Goal: Browse casually

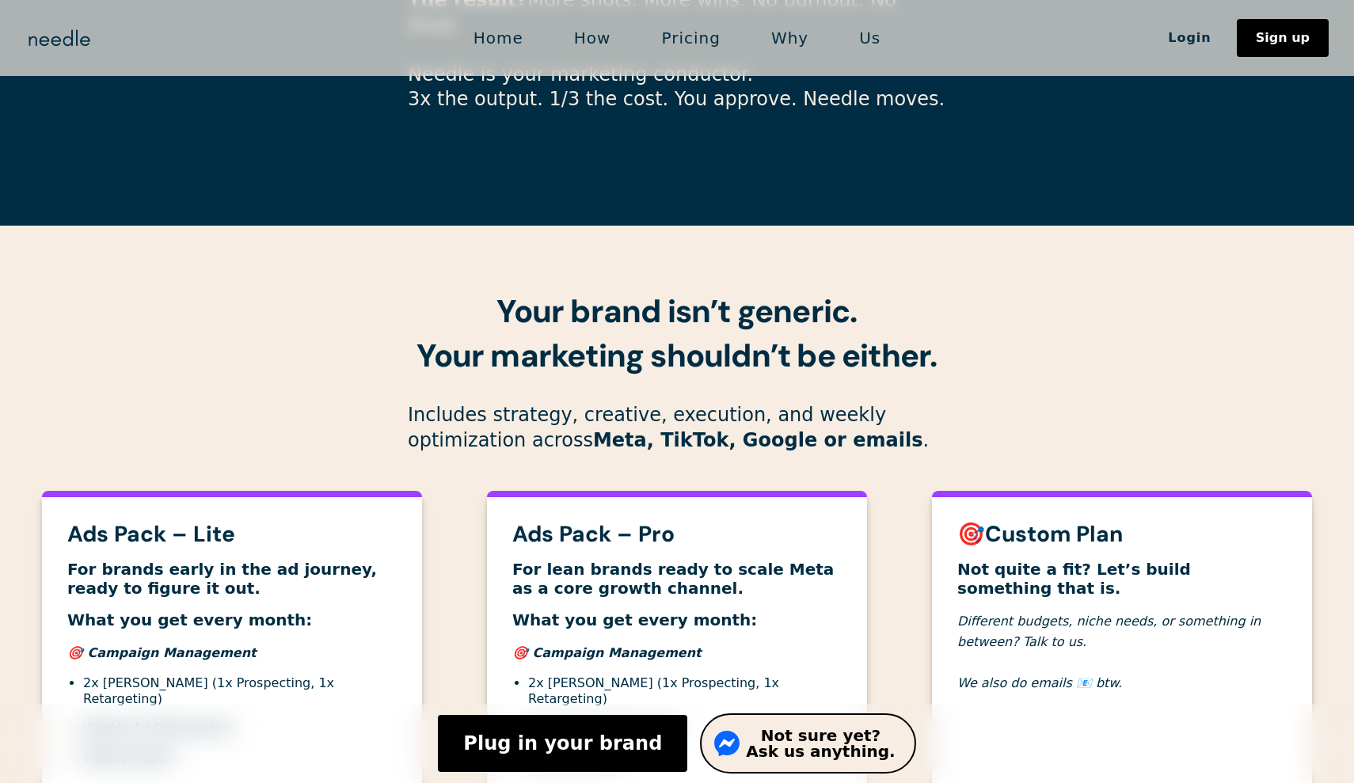
scroll to position [5410, 0]
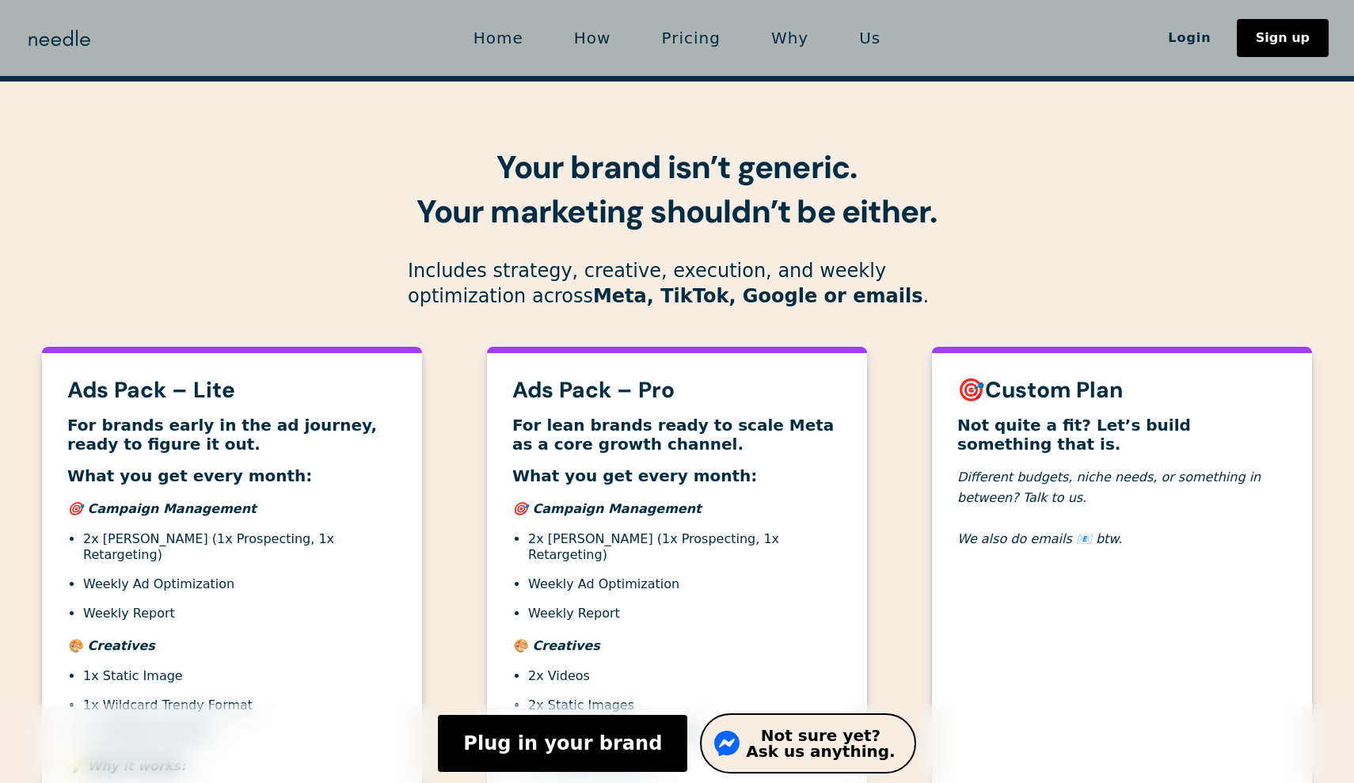
click at [905, 392] on div "Ads Pack – Lite For brands early in the ad journey, ready to figure it out. Wha…" at bounding box center [677, 647] width 1316 height 638
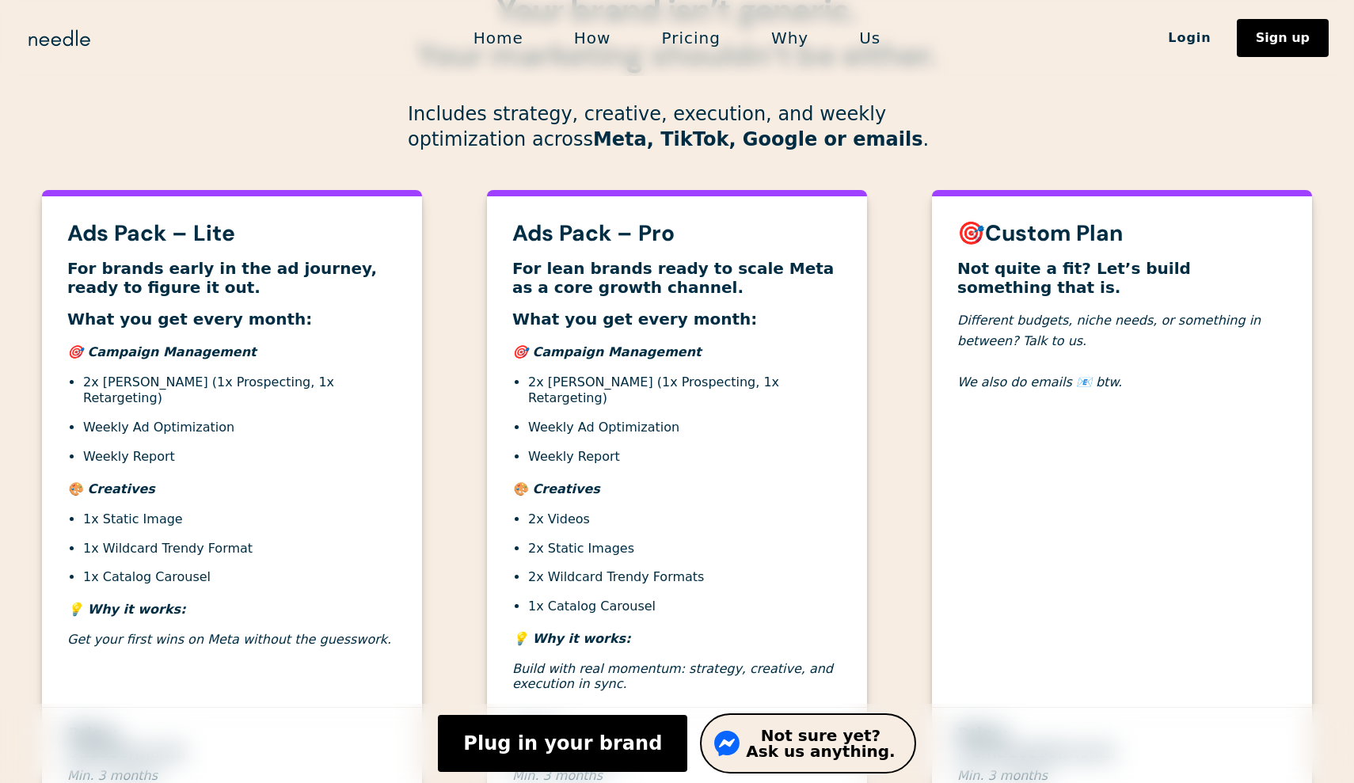
scroll to position [5602, 0]
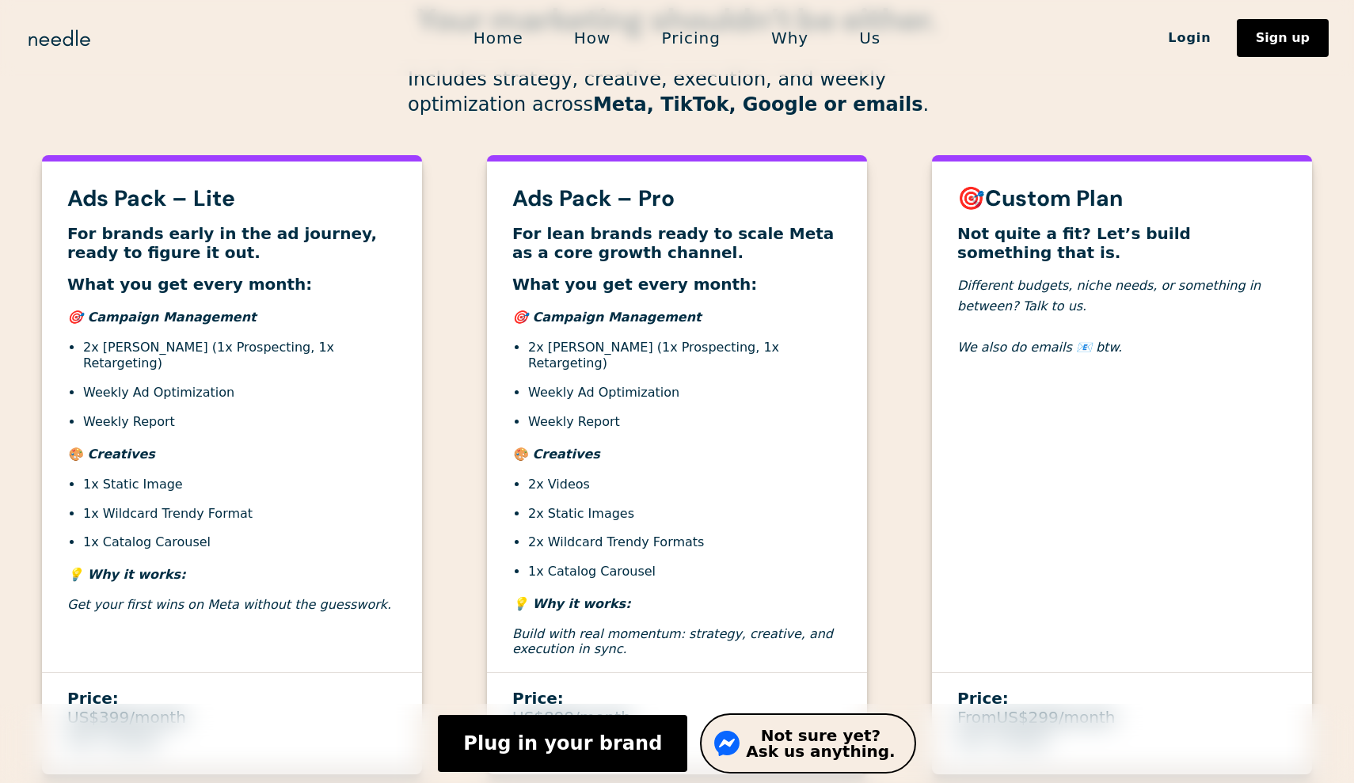
click at [908, 350] on div "Ads Pack – Lite For brands early in the ad journey, ready to figure it out. Wha…" at bounding box center [677, 455] width 1316 height 638
click at [910, 336] on div "Ads Pack – Lite For brands early in the ad journey, ready to figure it out. Wha…" at bounding box center [677, 455] width 1316 height 638
click at [908, 314] on div "Ads Pack – Lite For brands early in the ad journey, ready to figure it out. Wha…" at bounding box center [677, 455] width 1316 height 638
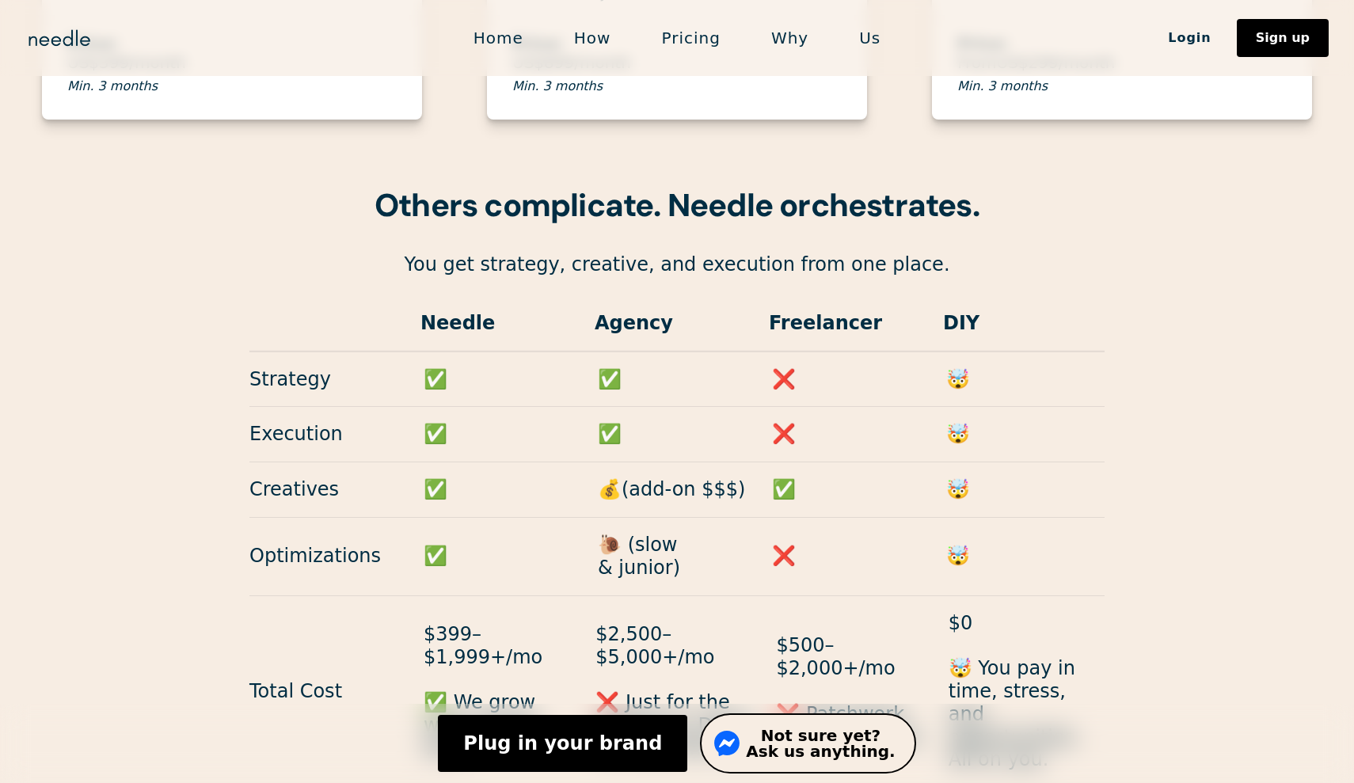
scroll to position [6266, 0]
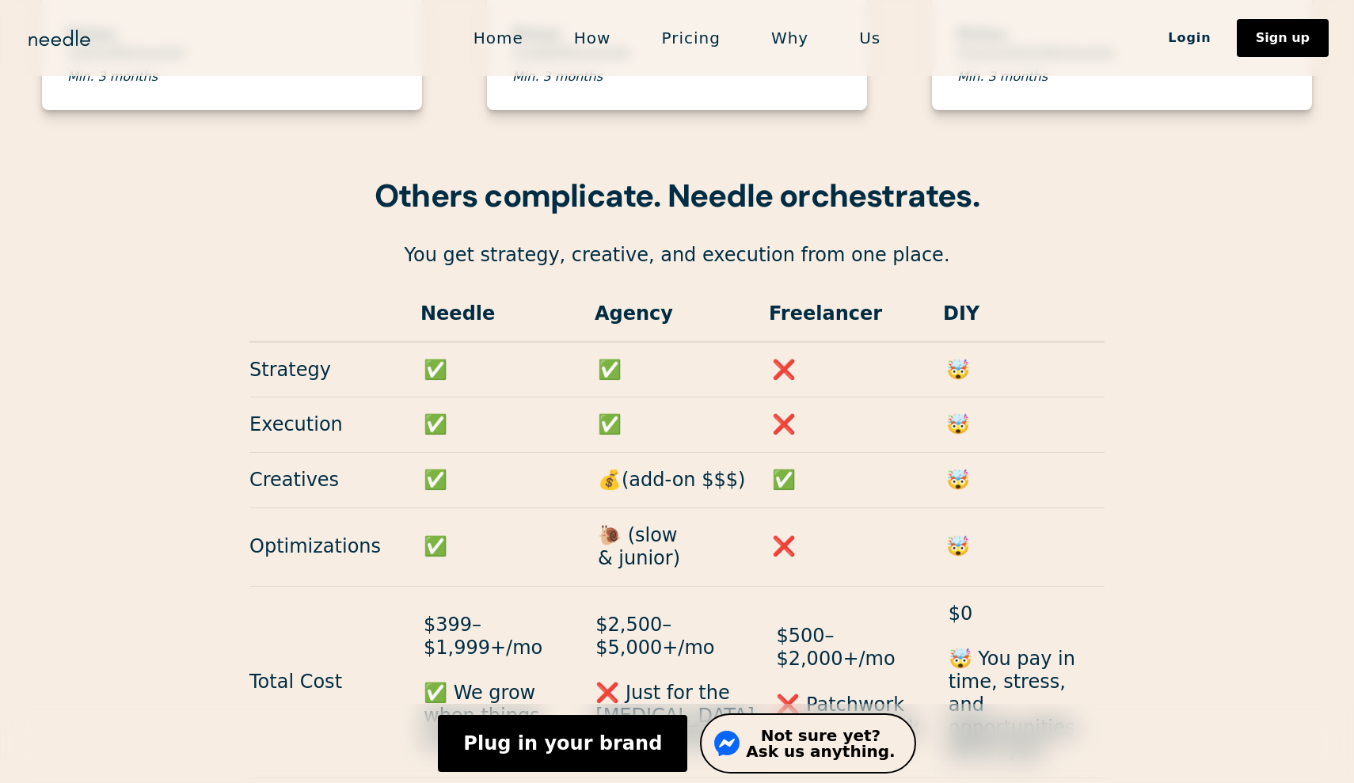
click at [1226, 268] on div "Others complicate. Needle orchestrates. You get strategy, creative, and executi…" at bounding box center [677, 537] width 1354 height 729
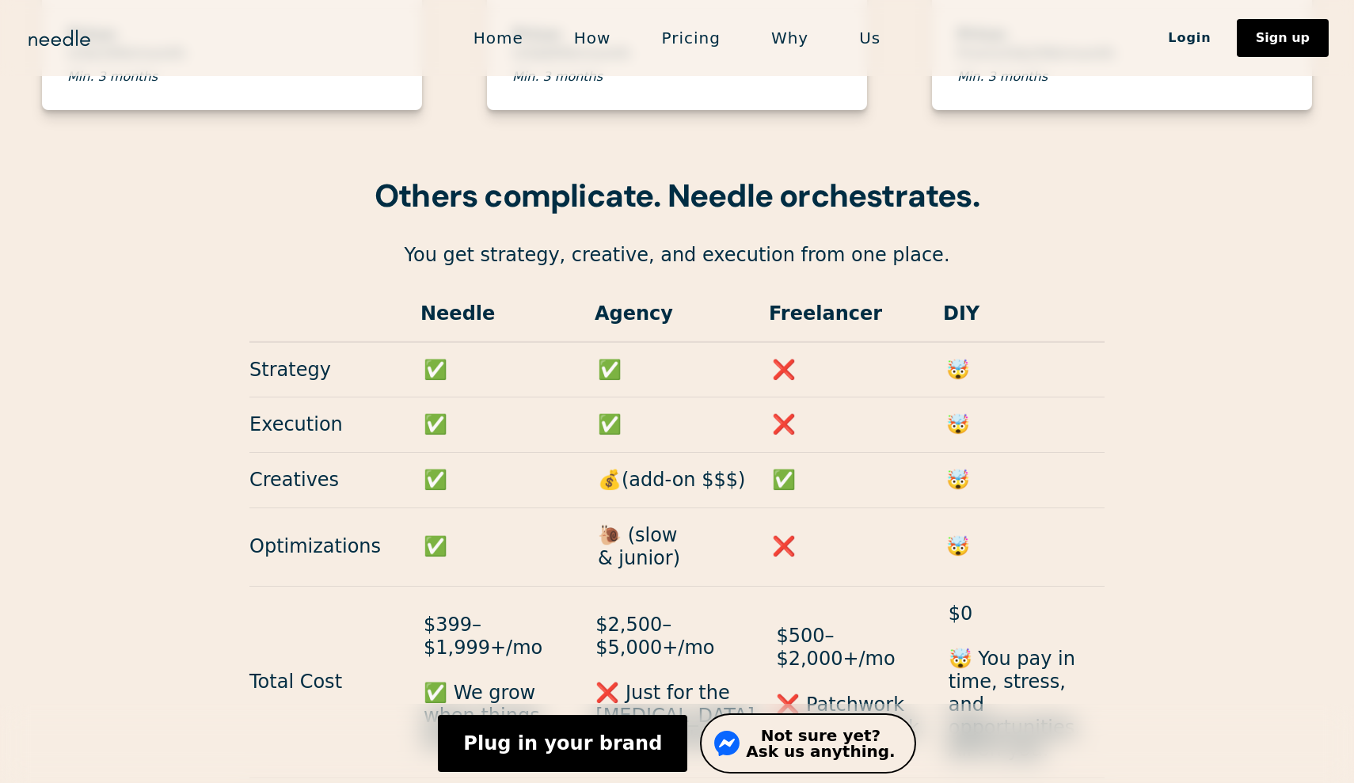
click at [1226, 268] on div "Others complicate. Needle orchestrates. You get strategy, creative, and executi…" at bounding box center [677, 537] width 1354 height 729
click at [1226, 270] on div "Others complicate. Needle orchestrates. You get strategy, creative, and executi…" at bounding box center [677, 537] width 1354 height 729
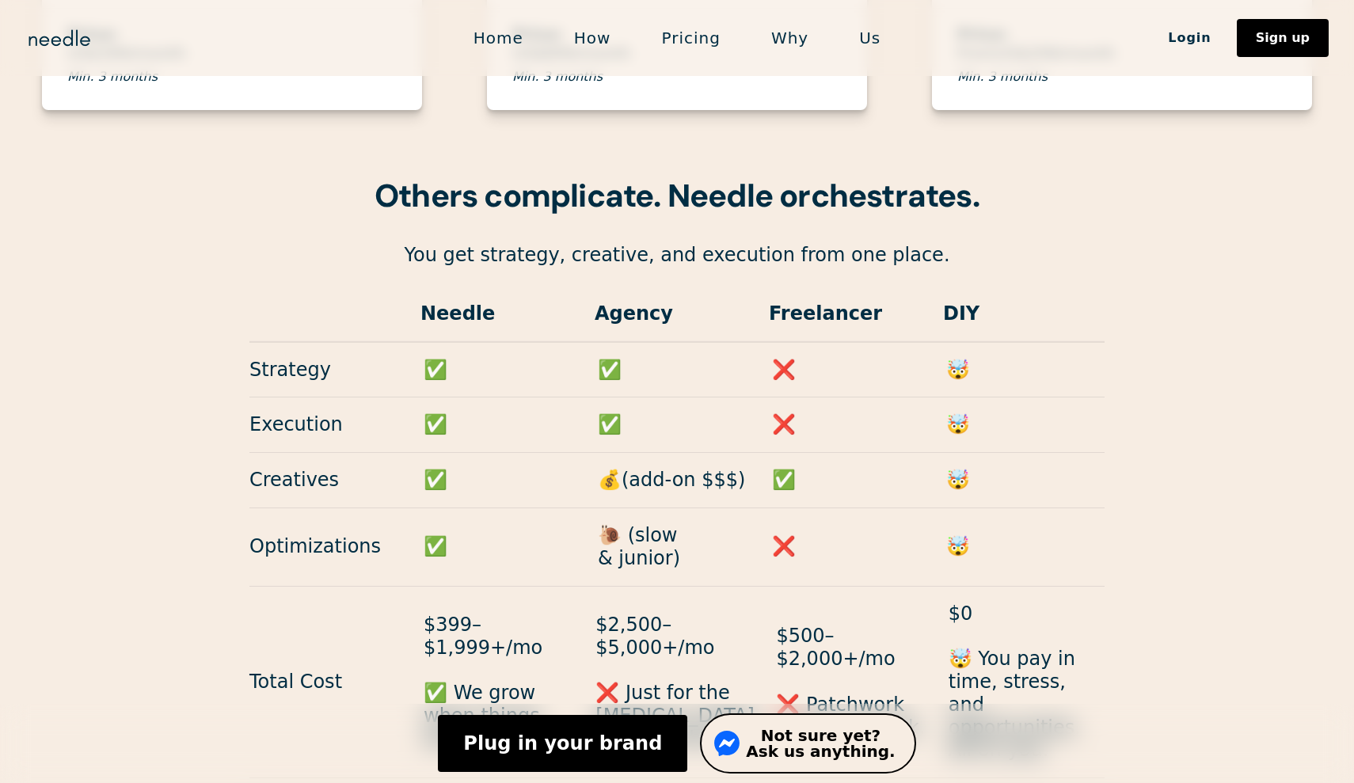
click at [1226, 270] on div "Others complicate. Needle orchestrates. You get strategy, creative, and executi…" at bounding box center [677, 537] width 1354 height 729
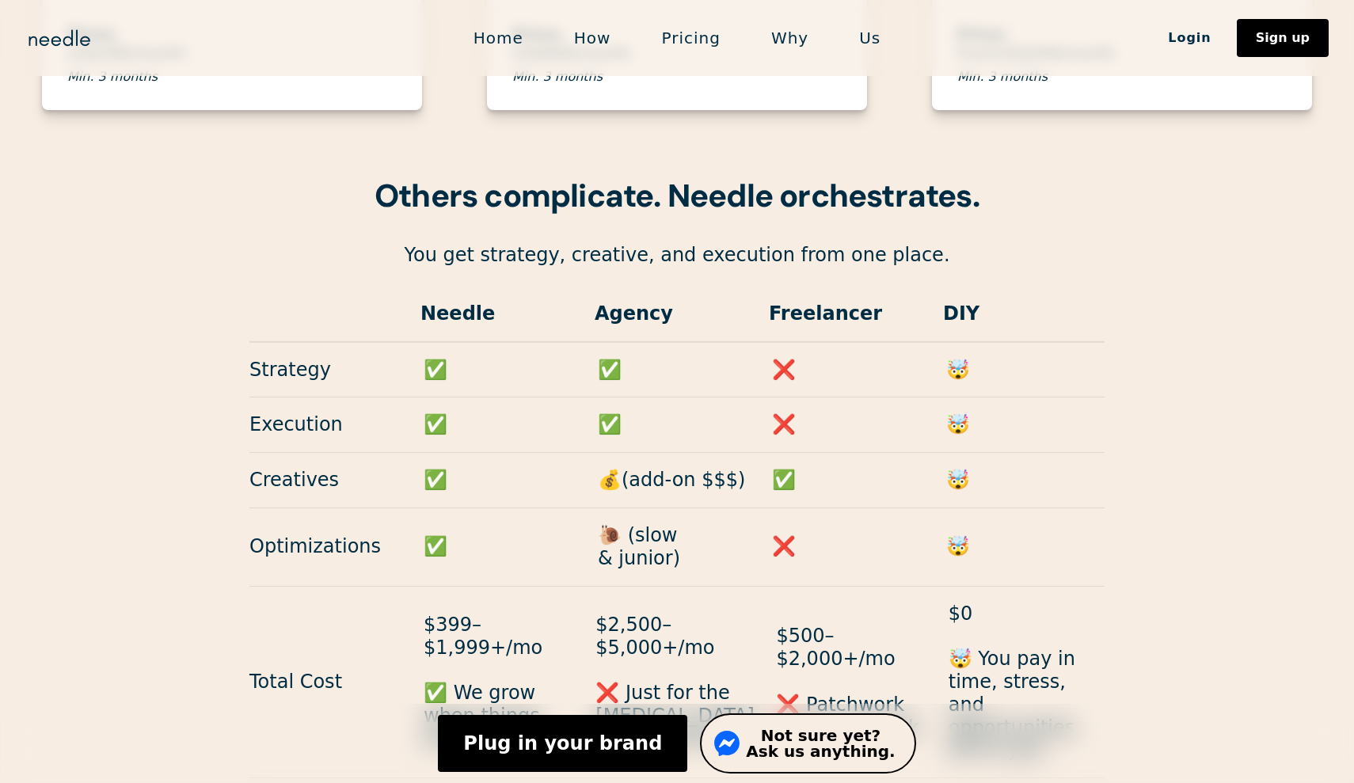
click at [1226, 270] on div "Others complicate. Needle orchestrates. You get strategy, creative, and executi…" at bounding box center [677, 537] width 1354 height 729
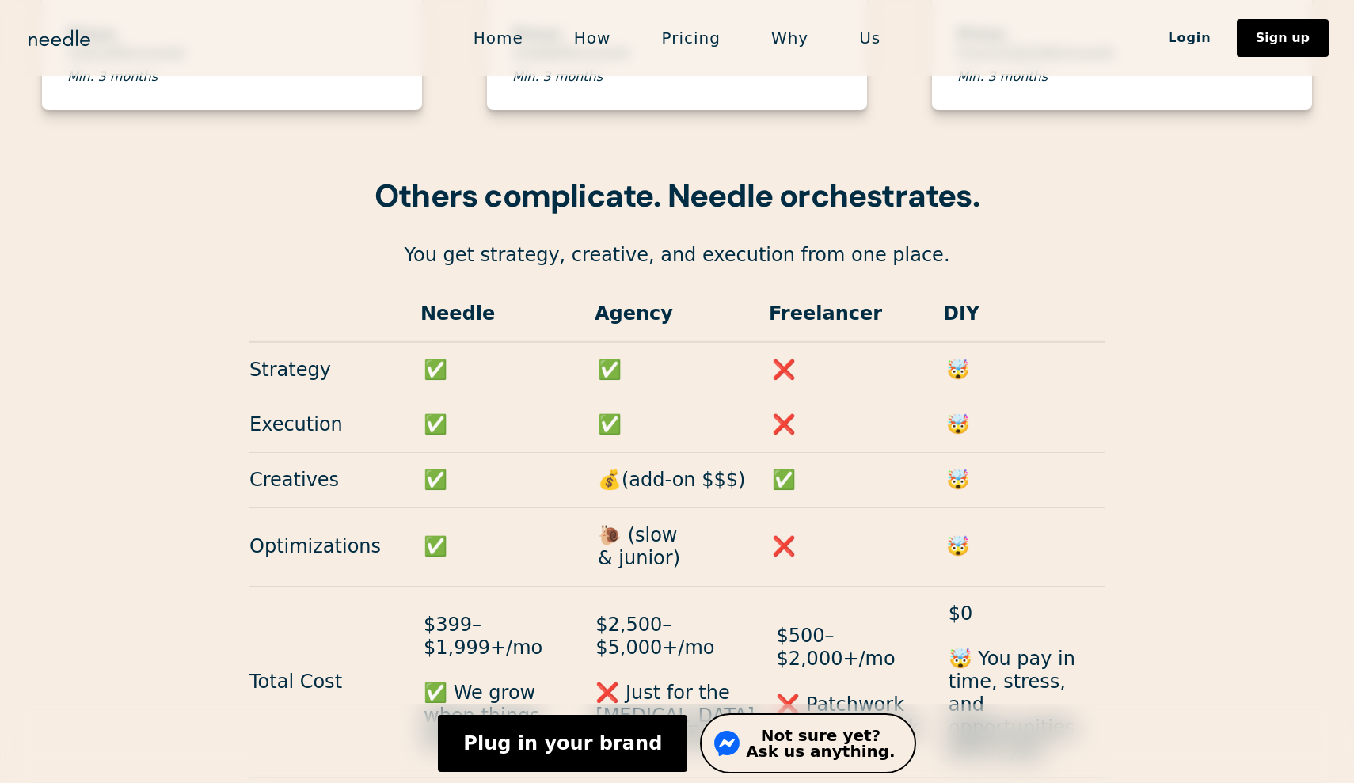
click at [1226, 270] on div "Others complicate. Needle orchestrates. You get strategy, creative, and executi…" at bounding box center [677, 537] width 1354 height 729
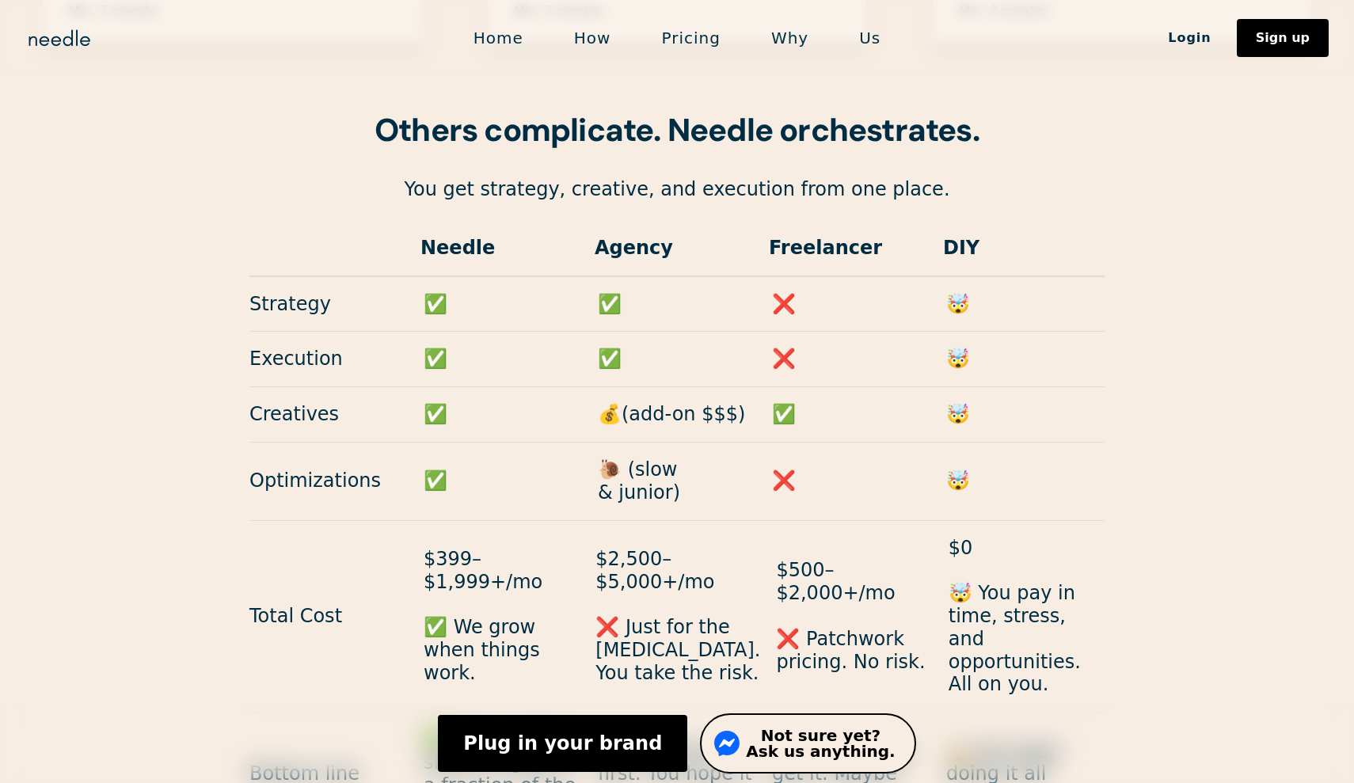
scroll to position [6325, 0]
